Goal: Navigation & Orientation: Find specific page/section

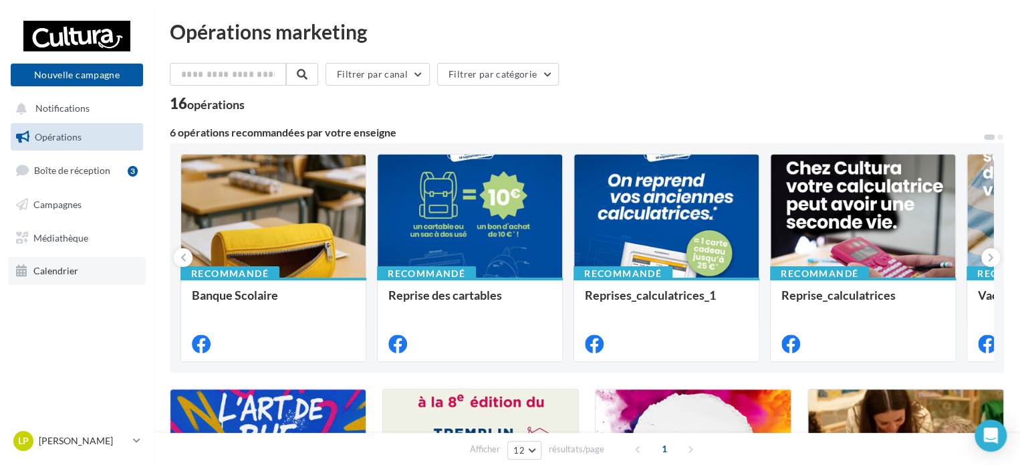
click at [58, 269] on span "Calendrier" at bounding box center [55, 270] width 45 height 11
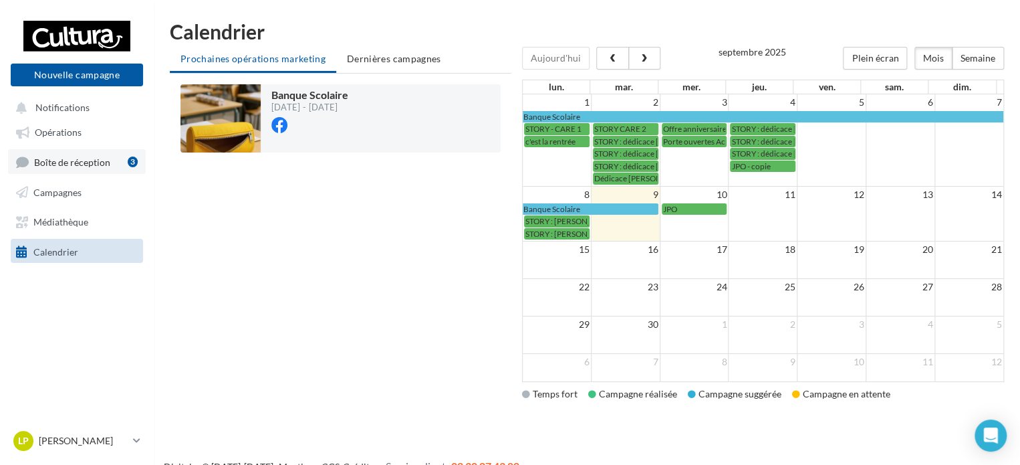
click at [75, 161] on span "Boîte de réception" at bounding box center [72, 161] width 76 height 11
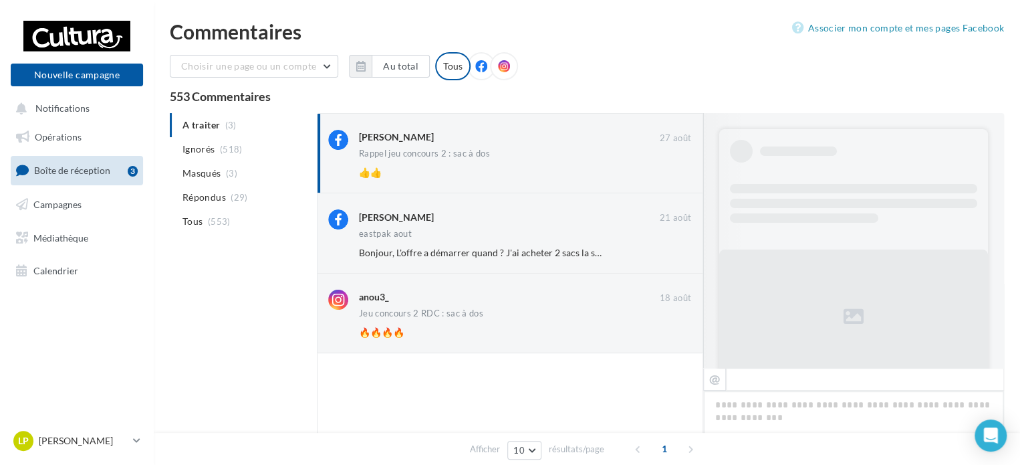
scroll to position [510, 0]
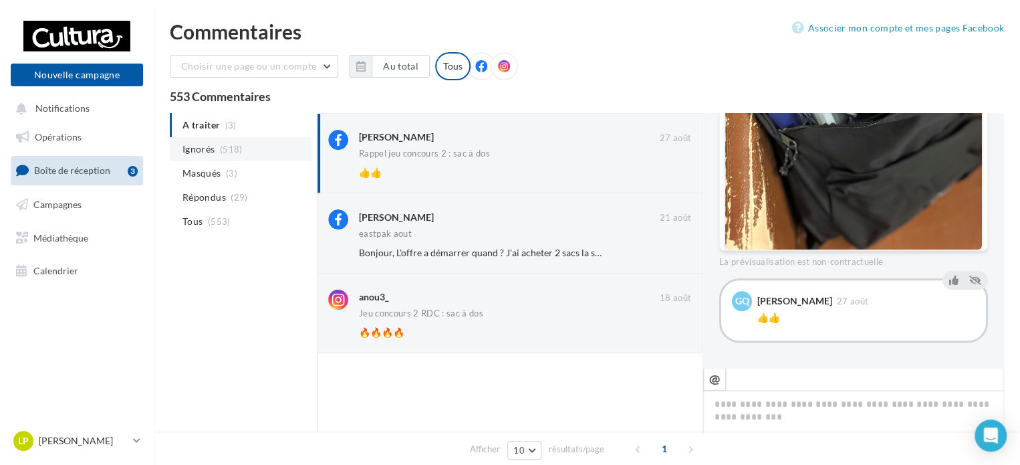
click at [198, 150] on span "Ignorés" at bounding box center [199, 148] width 32 height 13
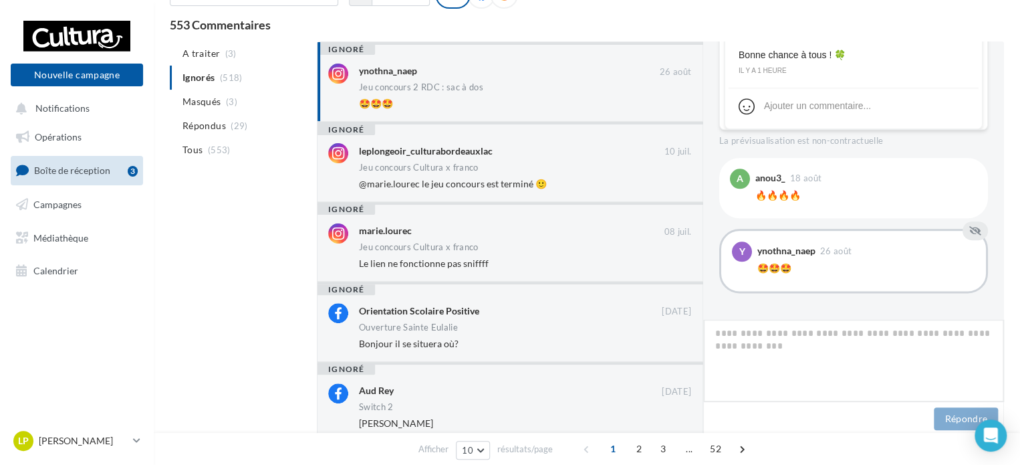
scroll to position [0, 0]
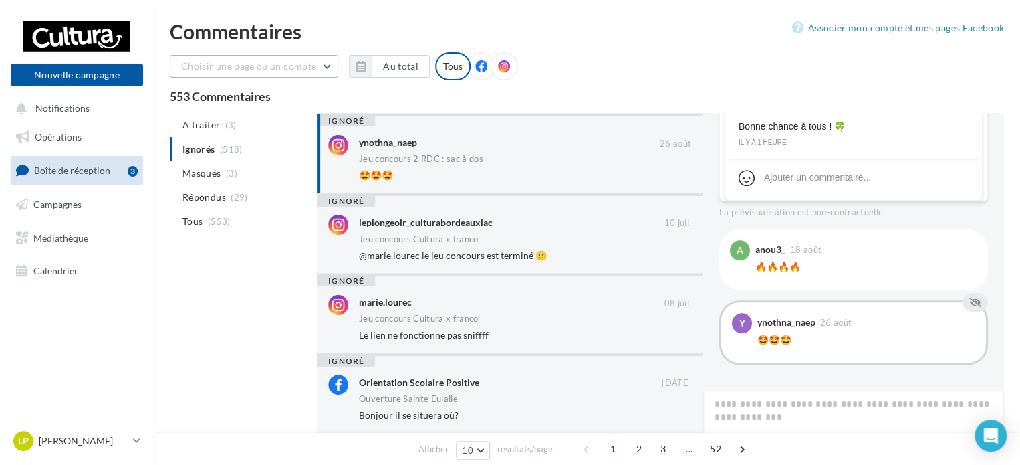
click at [322, 66] on button "Choisir une page ou un compte" at bounding box center [254, 66] width 168 height 23
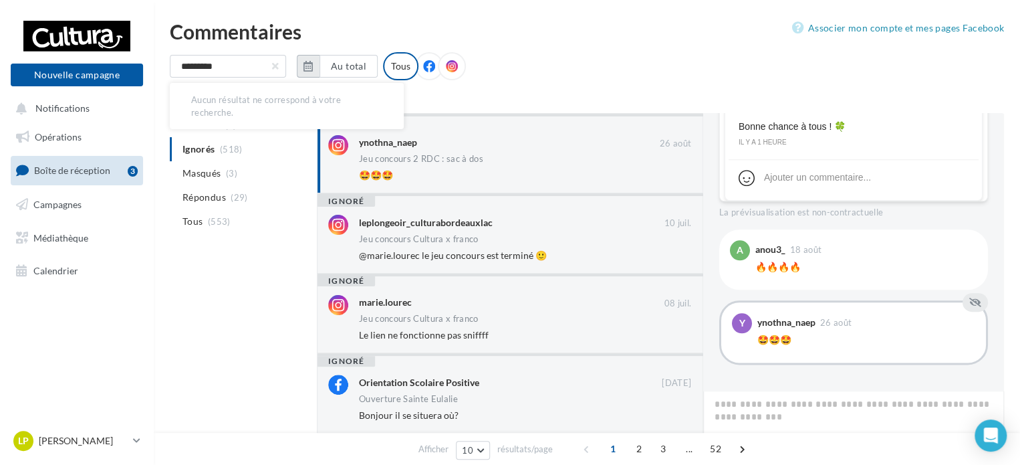
type input "**********"
click at [587, 60] on div "**********" at bounding box center [587, 71] width 834 height 39
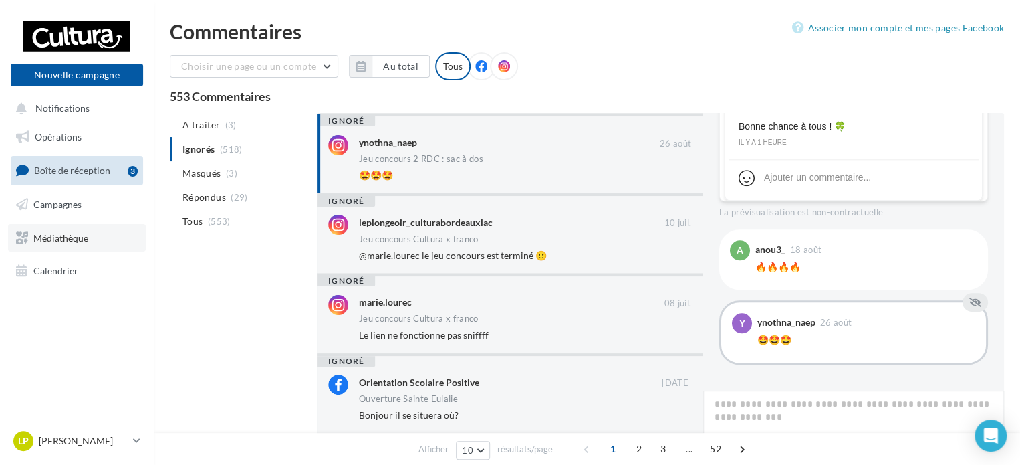
click at [56, 243] on span "Médiathèque" at bounding box center [60, 236] width 55 height 11
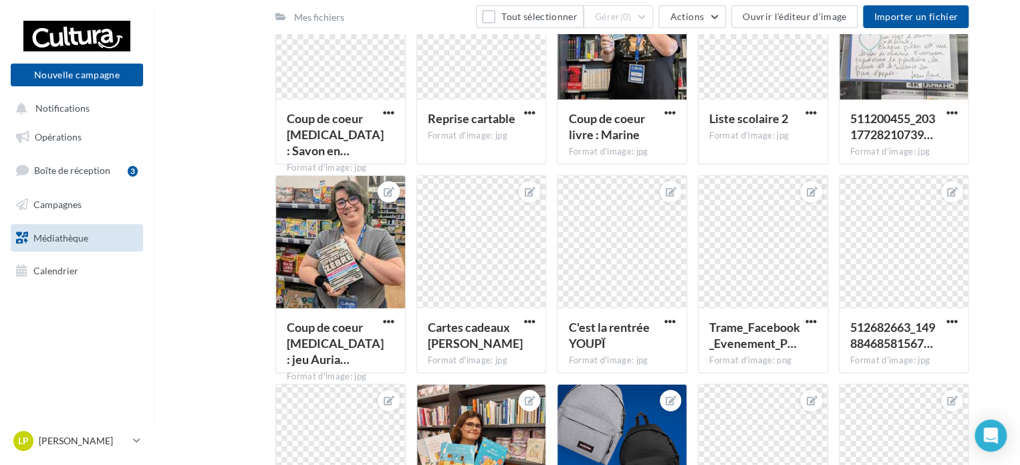
scroll to position [1738, 0]
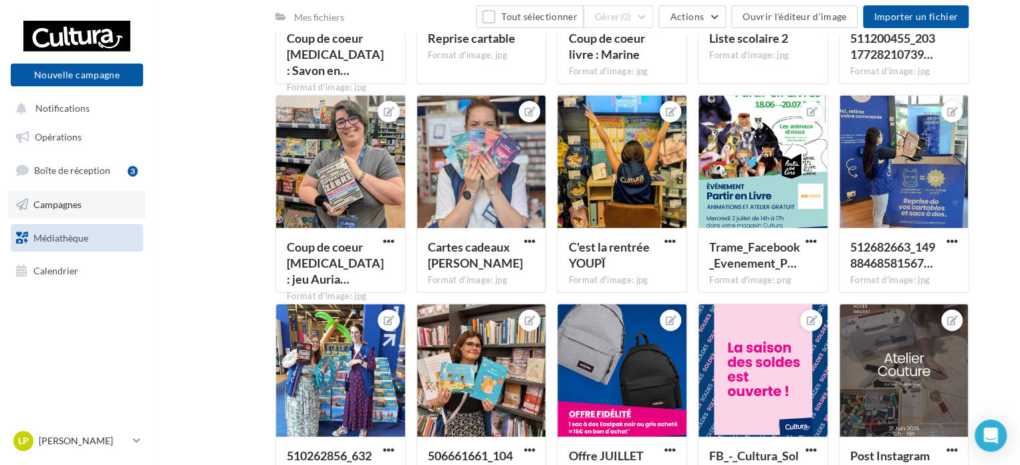
click at [59, 203] on span "Campagnes" at bounding box center [57, 204] width 48 height 11
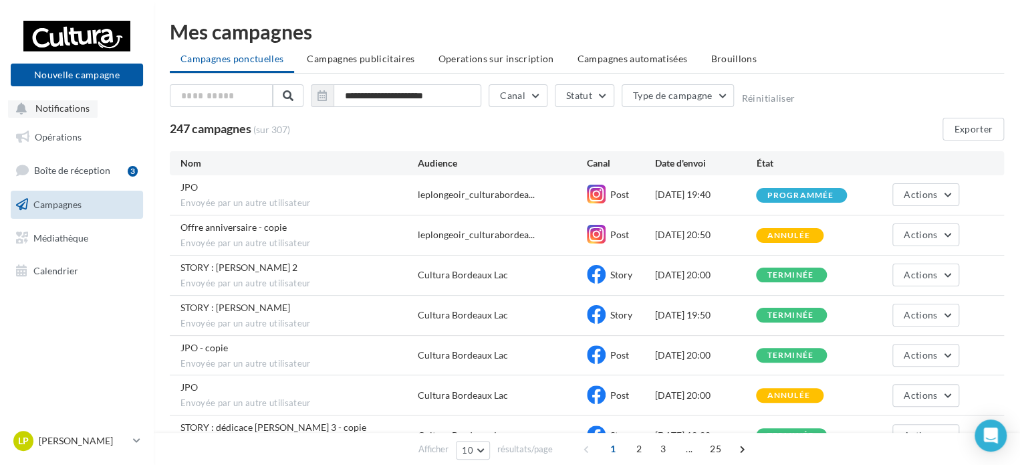
click at [62, 107] on span "Notifications" at bounding box center [62, 108] width 54 height 11
click at [59, 136] on span "Opérations" at bounding box center [58, 136] width 47 height 11
